Goal: Navigation & Orientation: Find specific page/section

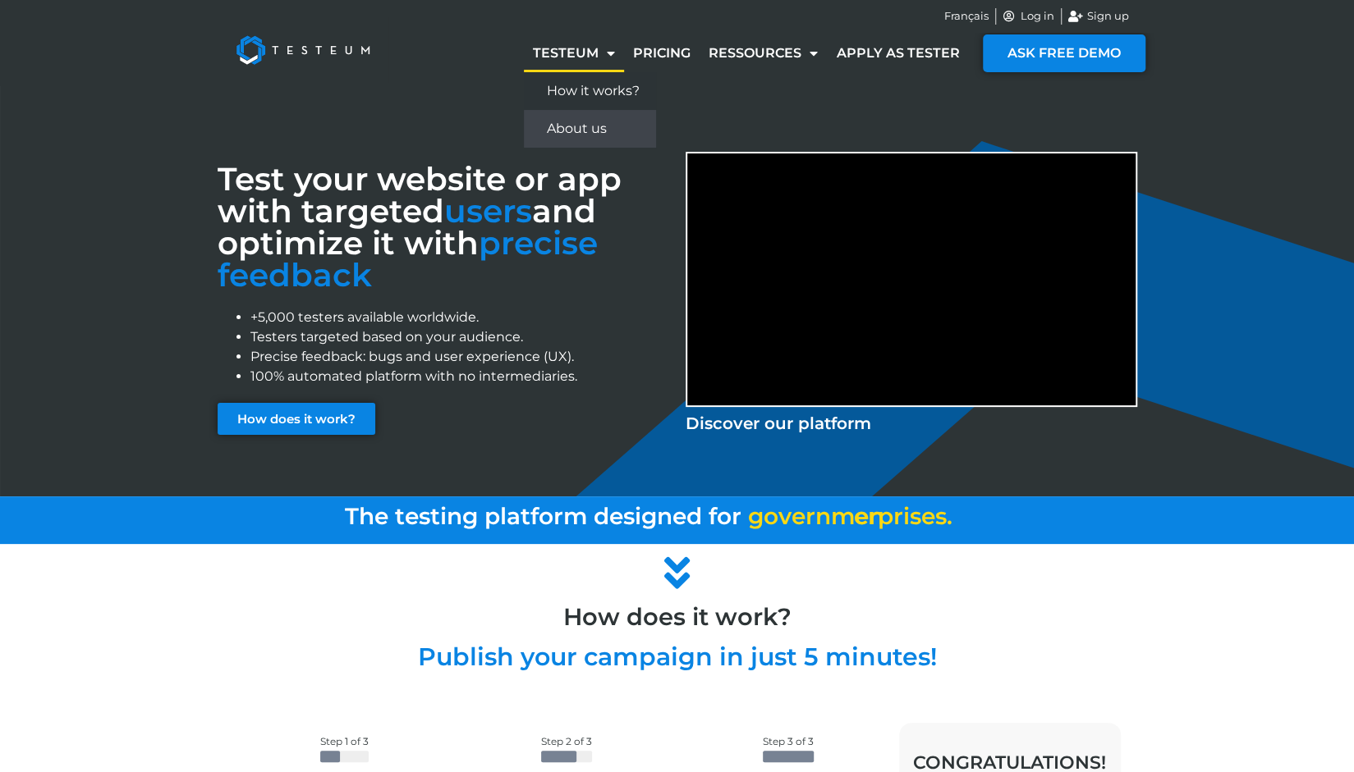
click at [591, 138] on link "About us" at bounding box center [590, 129] width 132 height 38
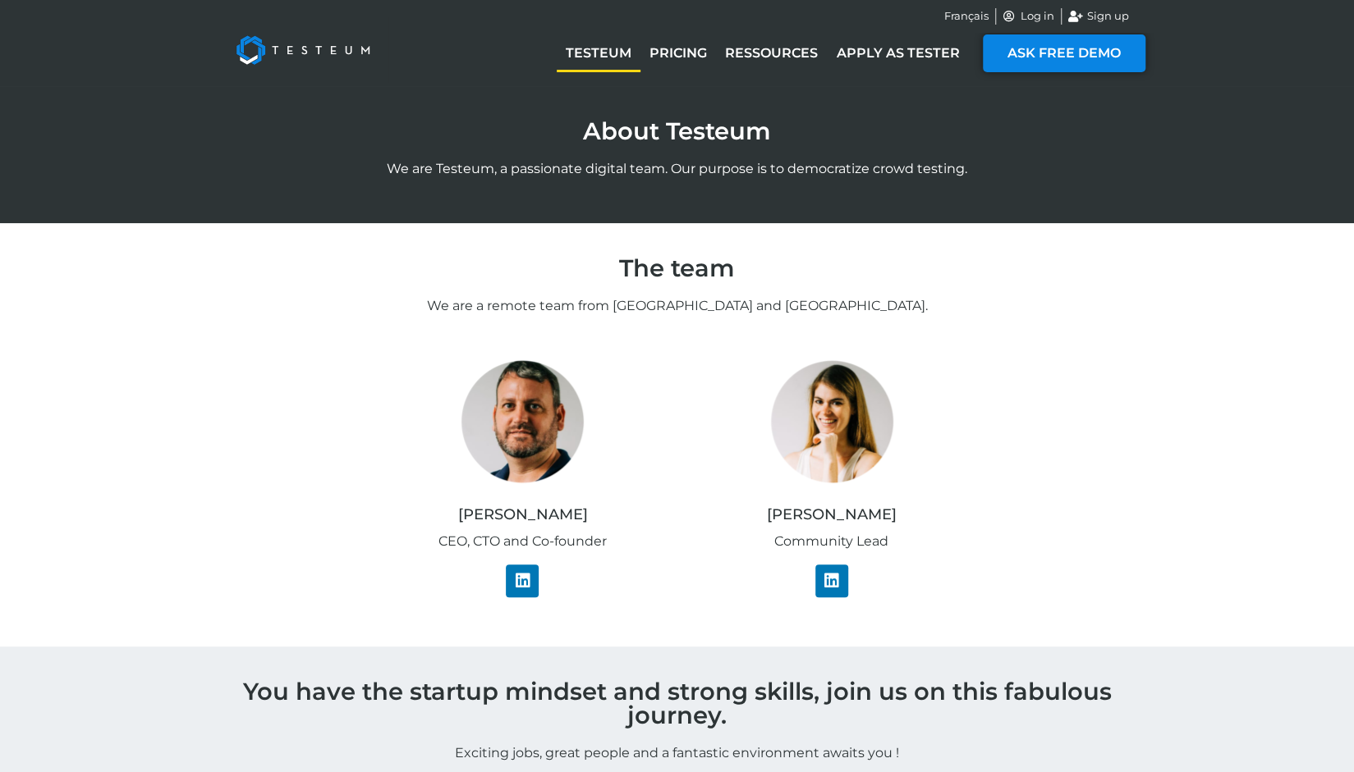
click at [607, 52] on link "Testeum" at bounding box center [599, 53] width 84 height 38
